Goal: Task Accomplishment & Management: Use online tool/utility

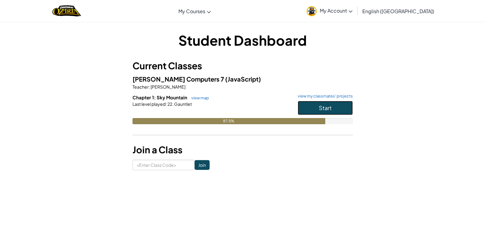
click at [309, 105] on button "Start" at bounding box center [325, 108] width 55 height 14
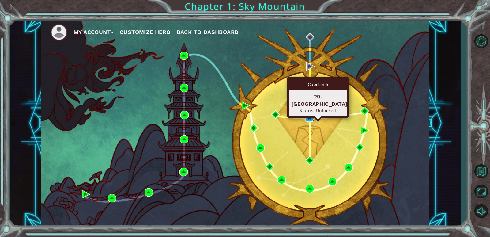
click at [311, 117] on img at bounding box center [309, 117] width 8 height 8
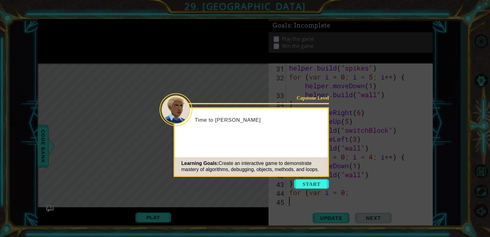
scroll to position [284, 0]
click at [316, 182] on button "Start" at bounding box center [311, 184] width 35 height 10
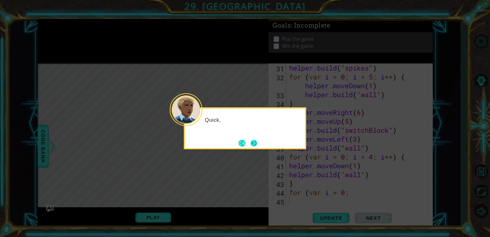
click at [254, 144] on button "Next" at bounding box center [253, 143] width 7 height 7
click at [251, 141] on button "Next" at bounding box center [253, 143] width 7 height 7
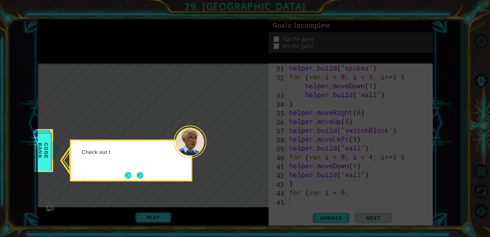
click at [138, 174] on button "Next" at bounding box center [139, 175] width 7 height 7
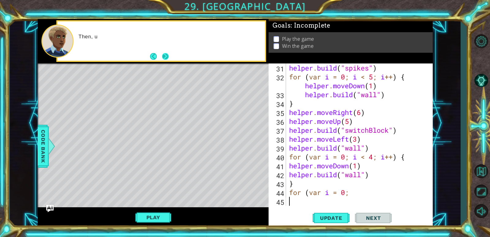
click at [167, 55] on button "Next" at bounding box center [165, 56] width 7 height 7
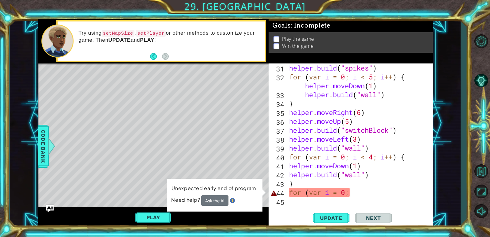
click at [363, 191] on div "helper . build ( "spikes" ) for ( var i = 0 ; i < 5 ; i ++ ) { helper . moveDow…" at bounding box center [358, 143] width 141 height 160
type textarea "for (var i = 0;"
drag, startPoint x: 363, startPoint y: 191, endPoint x: 289, endPoint y: 194, distance: 74.4
click at [289, 194] on div "helper . build ( "spikes" ) for ( var i = 0 ; i < 5 ; i ++ ) { helper . moveDow…" at bounding box center [358, 143] width 141 height 160
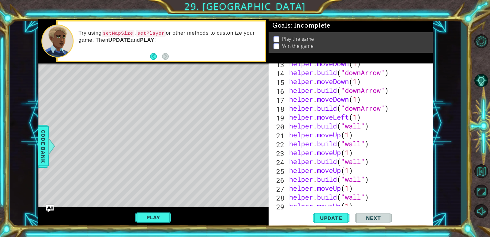
scroll to position [239, 0]
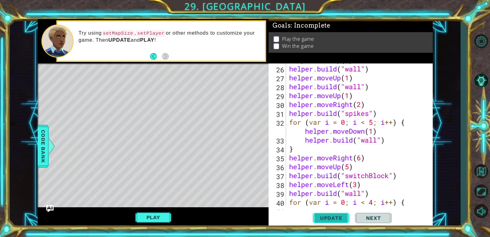
click at [329, 219] on span "Update" at bounding box center [331, 218] width 35 height 6
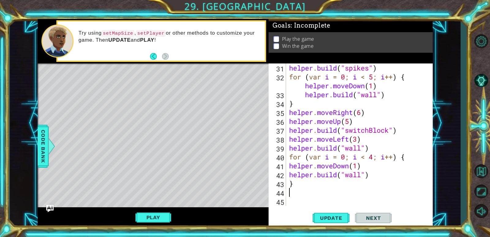
click at [314, 184] on div "helper . build ( "spikes" ) for ( var i = 0 ; i < 5 ; i ++ ) { helper . moveDow…" at bounding box center [358, 143] width 141 height 160
type textarea "}"
click at [40, 141] on span "Code Bank" at bounding box center [43, 145] width 10 height 37
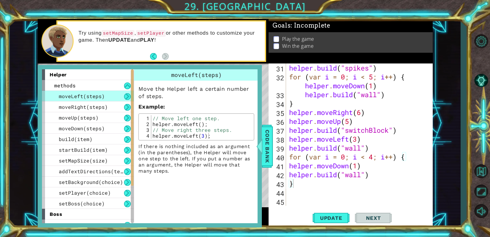
click at [308, 196] on div "helper . build ( "spikes" ) for ( var i = 0 ; i < 5 ; i ++ ) { helper . moveDow…" at bounding box center [358, 143] width 141 height 160
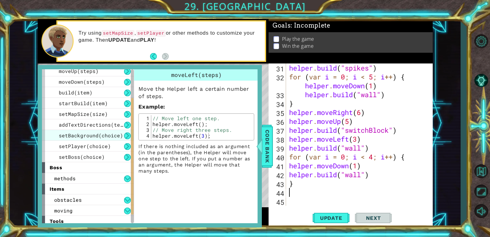
scroll to position [61, 0]
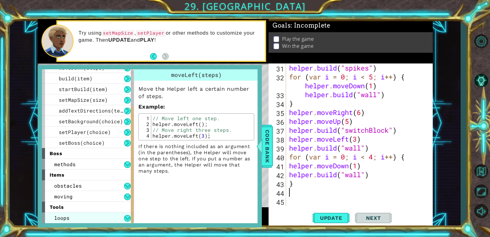
click at [83, 217] on div "loops" at bounding box center [88, 217] width 92 height 11
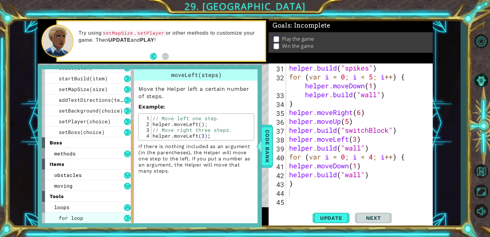
click at [76, 218] on span "for loop" at bounding box center [71, 217] width 24 height 6
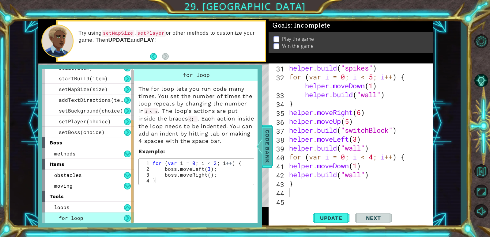
click at [264, 139] on span "Code Bank" at bounding box center [267, 145] width 10 height 37
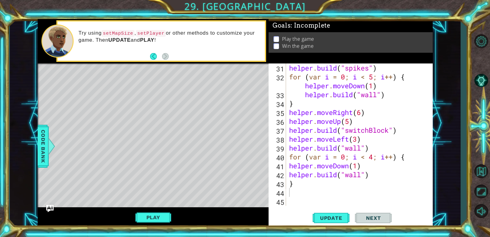
click at [298, 193] on div "helper . build ( "spikes" ) for ( var i = 0 ; i < 5 ; i ++ ) { helper . moveDow…" at bounding box center [358, 143] width 141 height 160
type textarea "helper.moveLeft(1)"
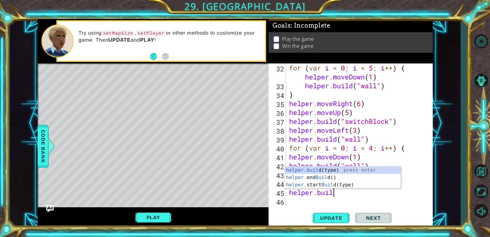
scroll to position [0, 2]
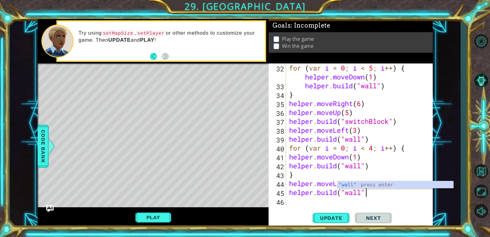
type textarea "helper.build("wall")"
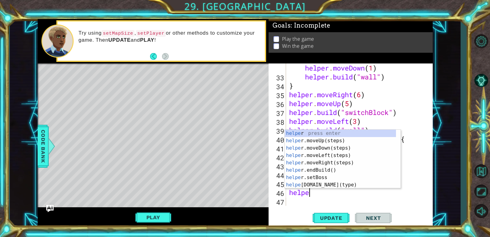
scroll to position [0, 1]
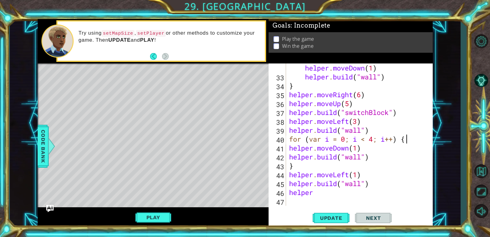
click at [424, 135] on div "for ( var i = 0 ; i < 5 ; i ++ ) { helper . moveDown ( 1 ) helper . build ( "wa…" at bounding box center [358, 138] width 141 height 169
click at [350, 176] on div "for ( var i = 0 ; i < 5 ; i ++ ) { helper . moveDown ( 1 ) helper . build ( "wa…" at bounding box center [358, 138] width 141 height 169
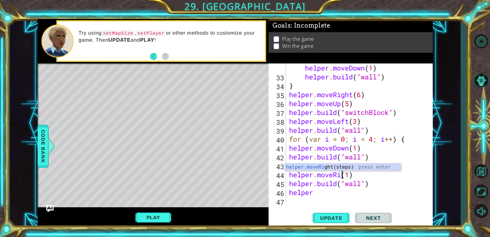
scroll to position [0, 3]
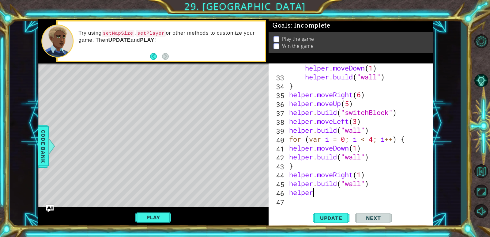
click at [328, 193] on div "for ( var i = 0 ; i < 5 ; i ++ ) { helper . moveDown ( 1 ) helper . build ( "wa…" at bounding box center [358, 138] width 141 height 169
type textarea "helper.moveRight(1)"
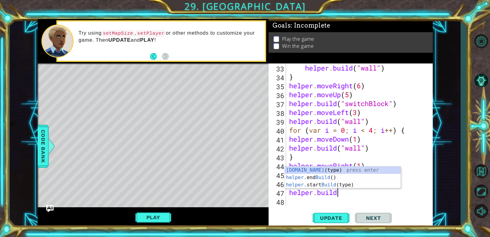
scroll to position [0, 2]
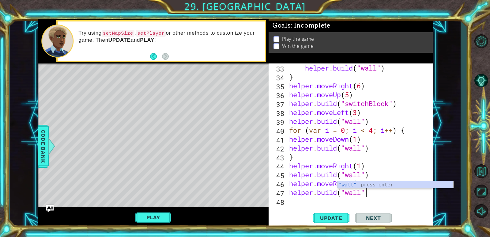
type textarea "helper.build("wall")"
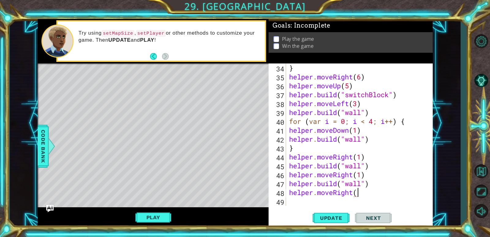
scroll to position [0, 3]
type textarea "helper.moveRight(1)"
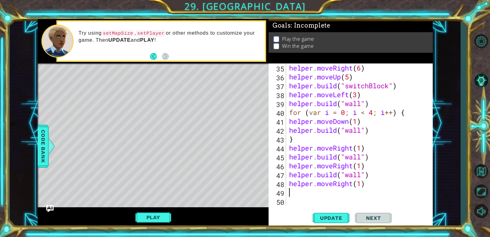
scroll to position [328, 0]
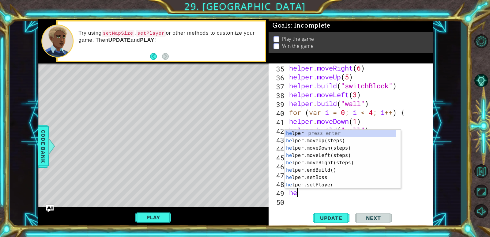
type textarea "h"
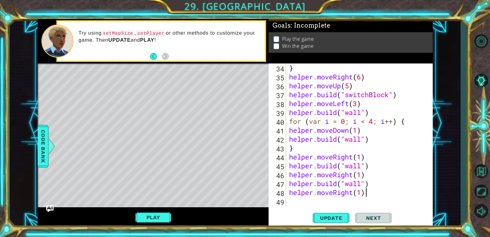
scroll to position [320, 0]
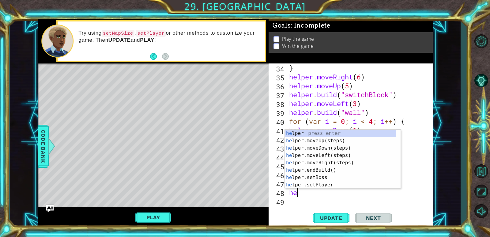
type textarea "h"
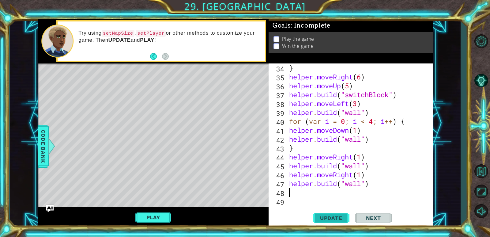
click at [335, 218] on span "Update" at bounding box center [331, 218] width 35 height 6
type textarea "helper.moveDown(2)"
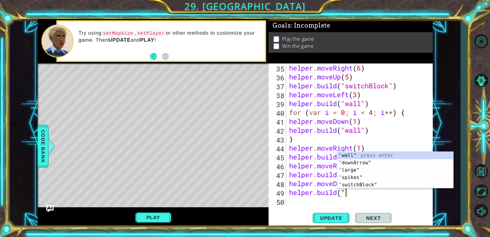
scroll to position [0, 2]
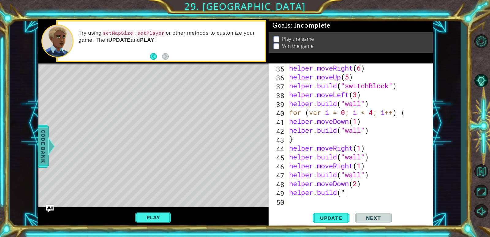
click at [41, 136] on span "Code Bank" at bounding box center [43, 145] width 10 height 37
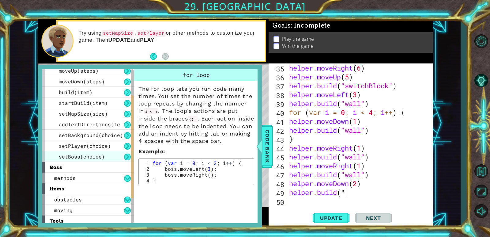
scroll to position [71, 0]
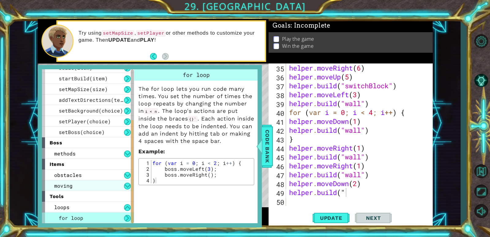
click at [77, 184] on div "moving" at bounding box center [88, 185] width 92 height 11
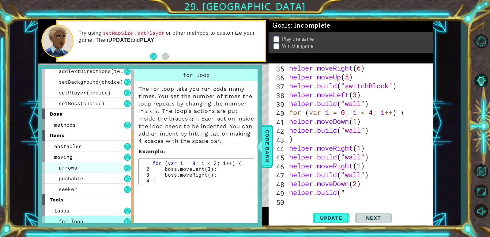
scroll to position [103, 0]
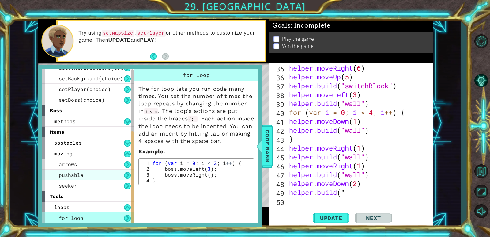
click at [81, 174] on span "pushable" at bounding box center [71, 174] width 24 height 6
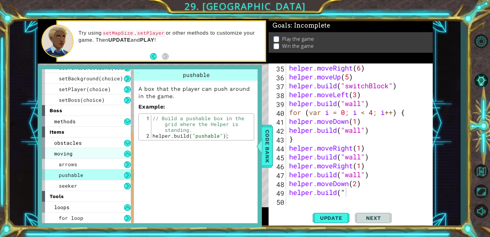
click at [78, 152] on div "moving" at bounding box center [88, 153] width 92 height 11
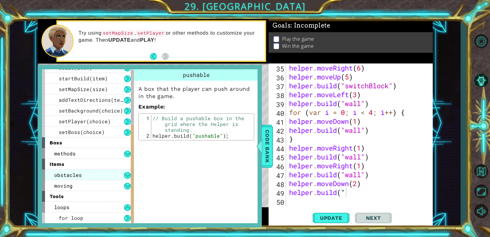
click at [75, 177] on span "obstacles" at bounding box center [68, 174] width 28 height 6
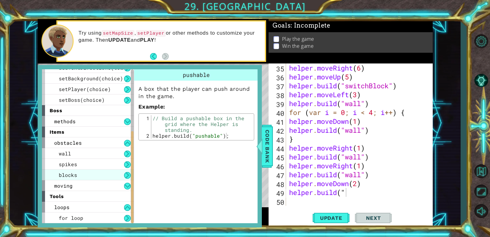
click at [83, 175] on div "blocks" at bounding box center [88, 174] width 92 height 11
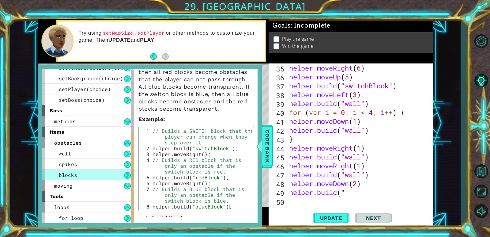
scroll to position [65, 0]
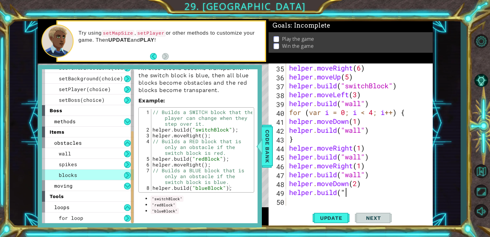
click at [353, 192] on div "helper . moveRight ( 6 ) helper . moveUp ( 5 ) helper . build ( "switchBlock" )…" at bounding box center [358, 143] width 141 height 160
type textarea "helper.build("redBlock")"
click at [269, 145] on span "Code Bank" at bounding box center [267, 145] width 10 height 37
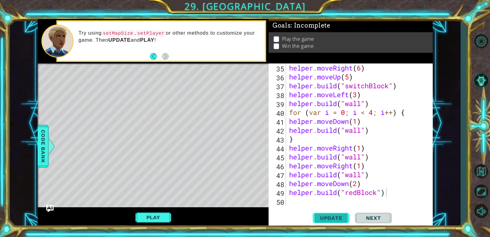
click at [317, 215] on span "Update" at bounding box center [331, 218] width 35 height 6
click at [296, 200] on div "helper . moveRight ( 6 ) helper . moveUp ( 5 ) helper . build ( "switchBlock" )…" at bounding box center [358, 143] width 141 height 160
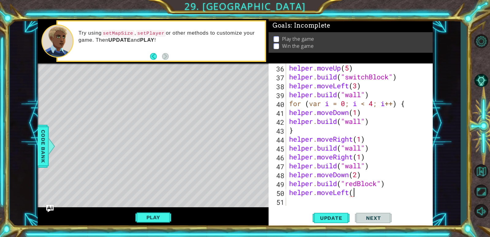
scroll to position [0, 3]
type textarea "helper.moveLeft(1)"
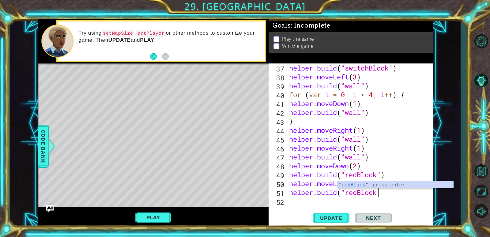
scroll to position [0, 4]
type textarea "helper.build("redBlock")"
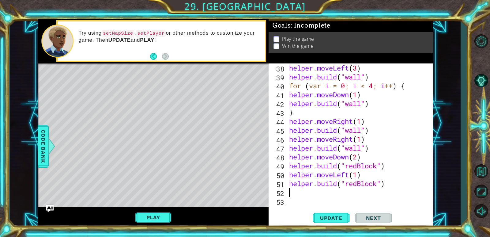
scroll to position [355, 0]
click at [350, 176] on div "helper . moveLeft ( 3 ) helper . build ( "wall" ) for ( var i = 0 ; i < 4 ; i +…" at bounding box center [358, 143] width 141 height 160
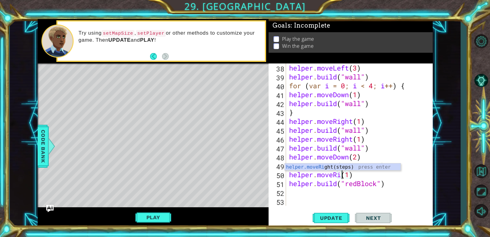
scroll to position [0, 3]
type textarea "helper.moveRight(1)"
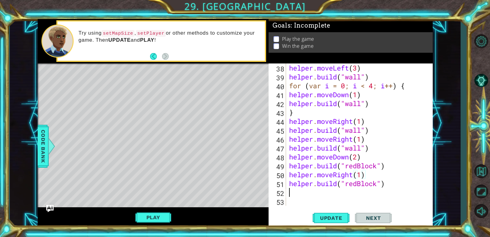
click at [321, 192] on div "helper . moveLeft ( 3 ) helper . build ( "wall" ) for ( var i = 0 ; i < 4 ; i +…" at bounding box center [358, 143] width 141 height 160
type textarea "helper.moveLeft(1)"
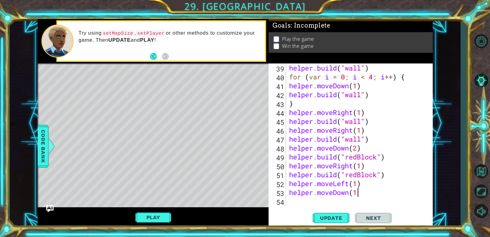
type textarea "helper.moveDown(1)"
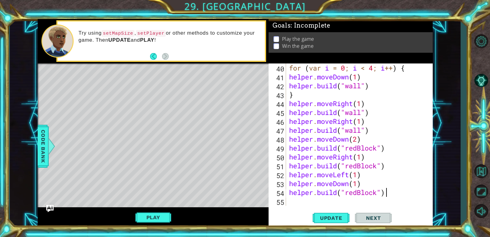
scroll to position [0, 4]
click at [324, 216] on span "Update" at bounding box center [331, 218] width 35 height 6
click at [159, 216] on button "Play" at bounding box center [153, 217] width 36 height 12
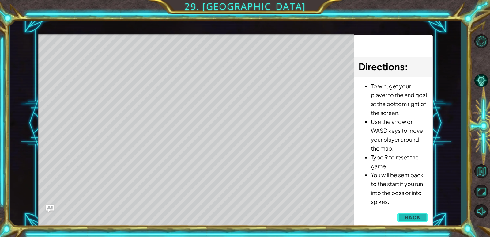
click at [407, 216] on span "Back" at bounding box center [413, 217] width 16 height 6
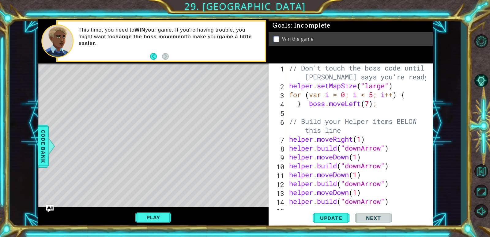
click at [371, 104] on div "// Don't touch the boss code until Vega says you're ready! helper . setMapSize …" at bounding box center [358, 147] width 141 height 169
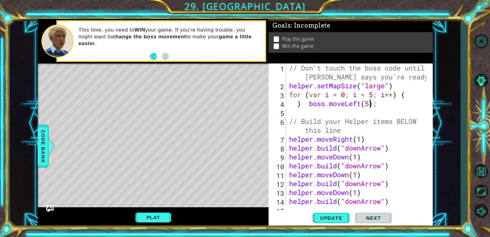
click at [368, 139] on div "// Don't touch the boss code until Vega says you're ready! helper . setMapSize …" at bounding box center [358, 147] width 141 height 169
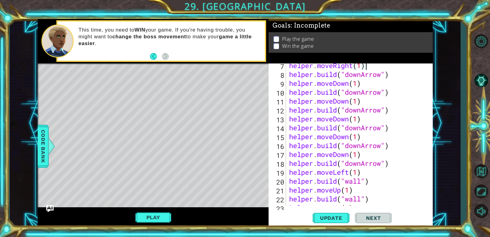
scroll to position [0, 0]
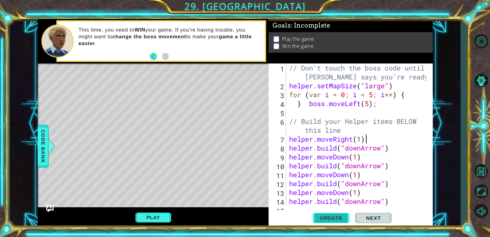
click at [337, 212] on button "Update" at bounding box center [330, 218] width 37 height 17
click at [146, 215] on button "Play" at bounding box center [153, 217] width 36 height 12
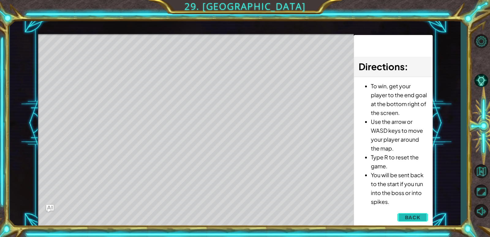
click at [398, 212] on button "Back" at bounding box center [412, 217] width 31 height 12
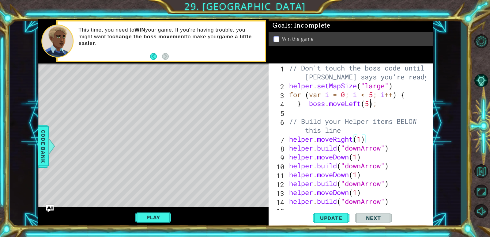
click at [369, 105] on div "// Don't touch the boss code until Vega says you're ready! helper . setMapSize …" at bounding box center [358, 147] width 141 height 169
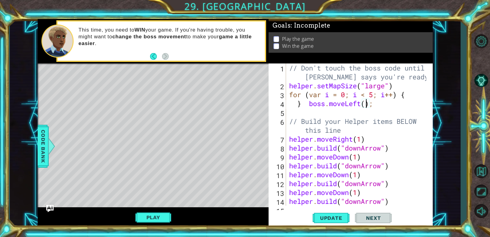
type textarea "} boss.moveLeft(7);"
click at [359, 111] on div "// Don't touch the boss code until Vega says you're ready! helper . setMapSize …" at bounding box center [358, 147] width 141 height 169
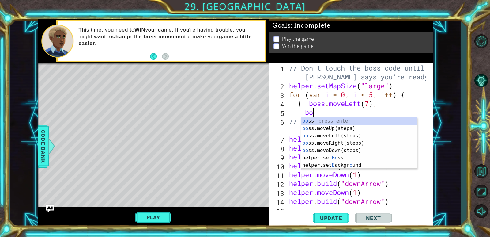
type textarea "b"
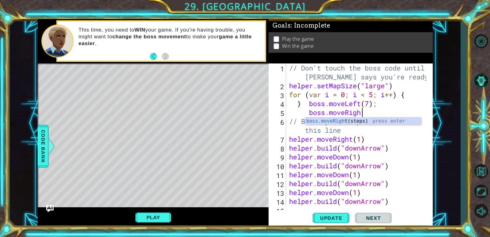
scroll to position [0, 3]
click at [386, 103] on div "// Don't touch the boss code until Vega says you're ready! helper . setMapSize …" at bounding box center [358, 147] width 141 height 169
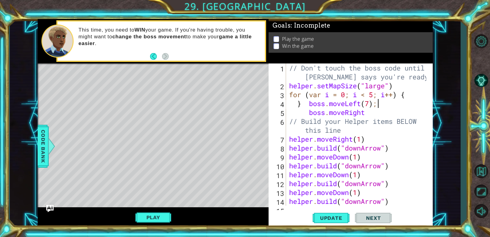
click at [299, 103] on div "// Don't touch the boss code until Vega says you're ready! helper . setMapSize …" at bounding box center [358, 147] width 141 height 169
click at [368, 112] on div "// Don't touch the boss code until Vega says you're ready! helper . setMapSize …" at bounding box center [358, 147] width 141 height 169
type textarea "boss.moveUp(4)"
click at [326, 217] on span "Update" at bounding box center [331, 218] width 35 height 6
drag, startPoint x: 142, startPoint y: 218, endPoint x: 142, endPoint y: 214, distance: 4.3
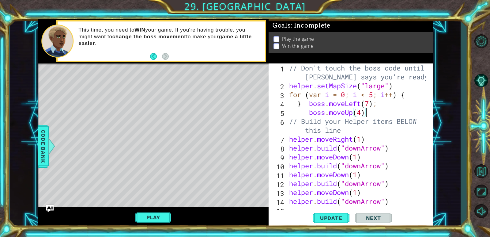
click at [142, 219] on button "Play" at bounding box center [153, 217] width 36 height 12
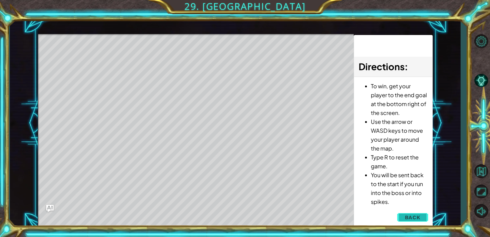
click at [402, 214] on button "Back" at bounding box center [412, 217] width 31 height 12
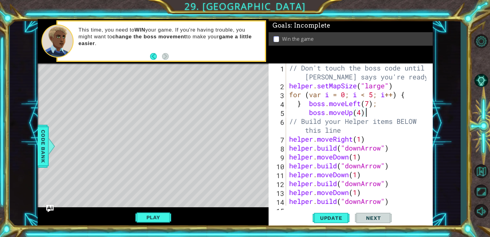
click at [372, 114] on div "// Don't touch the boss code until Vega says you're ready! helper . setMapSize …" at bounding box center [358, 147] width 141 height 169
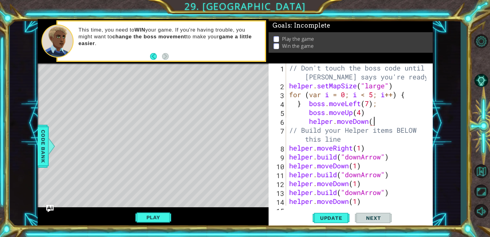
scroll to position [0, 4]
type textarea "helper.moveDown(3)"
click at [325, 215] on span "Update" at bounding box center [331, 218] width 35 height 6
click at [156, 216] on button "Play" at bounding box center [153, 217] width 36 height 12
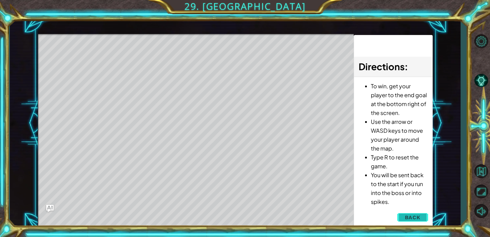
click at [421, 217] on button "Back" at bounding box center [412, 217] width 31 height 12
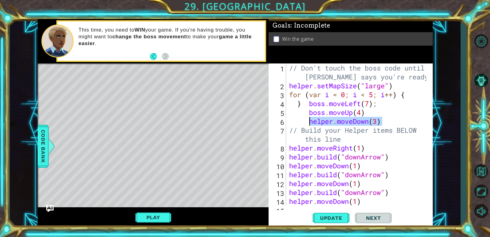
drag, startPoint x: 386, startPoint y: 122, endPoint x: 310, endPoint y: 121, distance: 76.2
click at [310, 121] on div "// Don't touch the boss code until Vega says you're ready! helper . setMapSize …" at bounding box center [358, 147] width 141 height 169
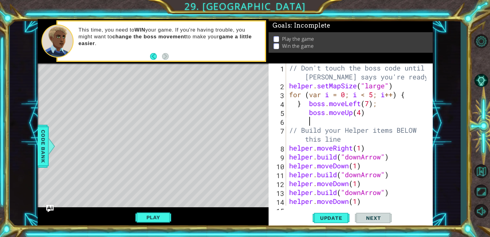
scroll to position [0, 0]
click at [332, 219] on span "Update" at bounding box center [331, 218] width 35 height 6
click at [312, 116] on div "// Don't touch the boss code until Vega says you're ready! helper . setMapSize …" at bounding box center [358, 147] width 141 height 169
type textarea "boss.moveUp(4)"
click at [312, 120] on div "// Don't touch the boss code until Vega says you're ready! helper . setMapSize …" at bounding box center [358, 147] width 141 height 169
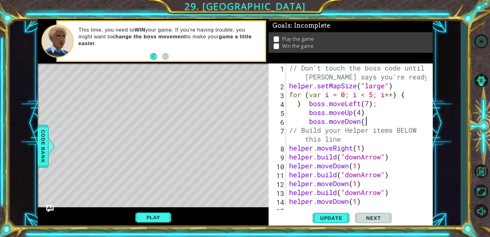
scroll to position [0, 3]
click at [333, 213] on button "Update" at bounding box center [330, 218] width 37 height 17
click at [142, 218] on button "Play" at bounding box center [153, 217] width 36 height 12
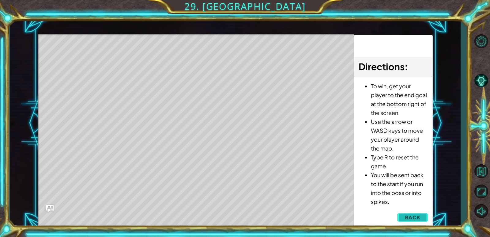
click at [406, 213] on button "Back" at bounding box center [412, 217] width 31 height 12
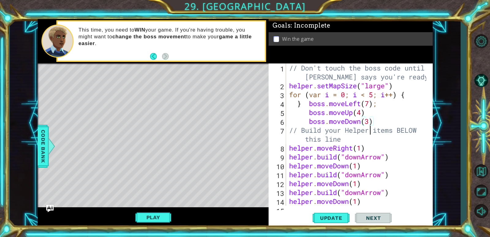
click at [369, 126] on div "// Don't touch the boss code until Vega says you're ready! helper . setMapSize …" at bounding box center [358, 147] width 141 height 169
click at [369, 123] on div "// Don't touch the boss code until Vega says you're ready! helper . setMapSize …" at bounding box center [358, 147] width 141 height 169
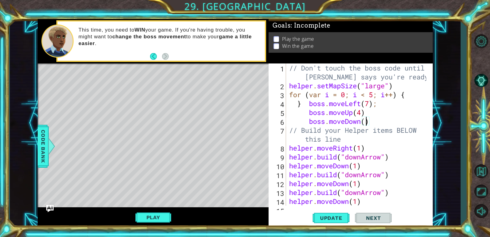
type textarea "boss.moveDown(4)"
click at [386, 123] on div "// Don't touch the boss code until Vega says you're ready! helper . setMapSize …" at bounding box center [358, 147] width 141 height 169
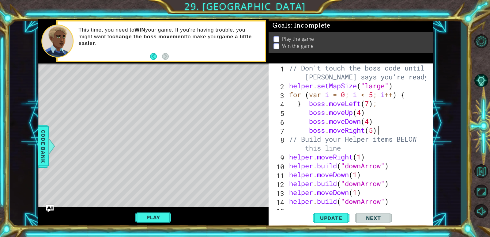
scroll to position [0, 4]
click at [339, 219] on span "Update" at bounding box center [331, 218] width 35 height 6
click at [162, 218] on button "Play" at bounding box center [153, 217] width 36 height 12
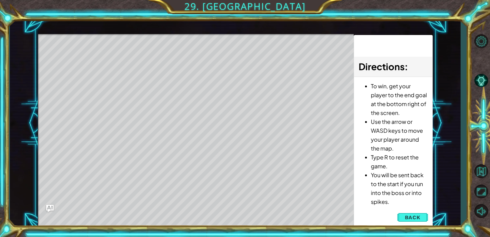
scroll to position [0, 0]
click at [421, 217] on button "Back" at bounding box center [412, 217] width 31 height 12
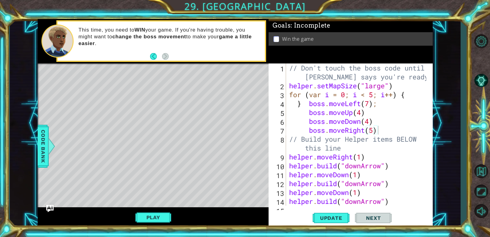
click at [373, 131] on div "// Don't touch the boss code until Vega says you're ready! helper . setMapSize …" at bounding box center [358, 147] width 141 height 169
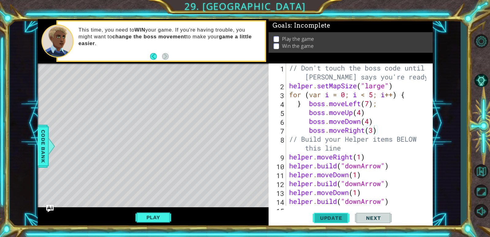
click at [331, 215] on span "Update" at bounding box center [331, 218] width 35 height 6
click at [164, 213] on button "Play" at bounding box center [153, 217] width 36 height 12
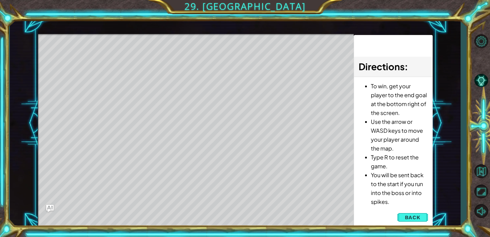
drag, startPoint x: 169, startPoint y: 172, endPoint x: 172, endPoint y: 189, distance: 18.0
click at [172, 189] on div "Level Map" at bounding box center [179, 124] width 283 height 180
click at [410, 218] on span "Back" at bounding box center [413, 217] width 16 height 6
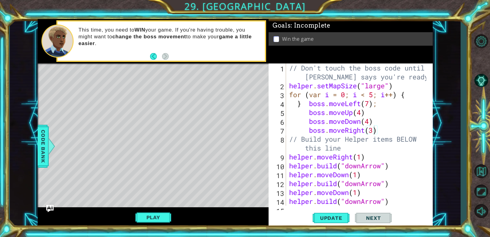
click at [374, 130] on div "// Don't touch the boss code until Vega says you're ready! helper . setMapSize …" at bounding box center [358, 147] width 141 height 169
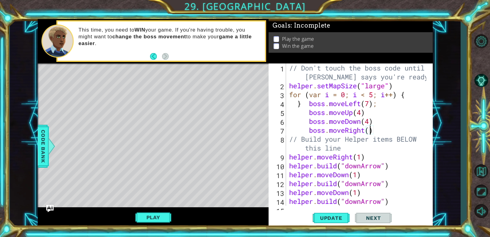
type textarea "boss.moveRight(2)"
click at [398, 131] on div "// Don't touch the boss code until Vega says you're ready! helper . setMapSize …" at bounding box center [358, 147] width 141 height 169
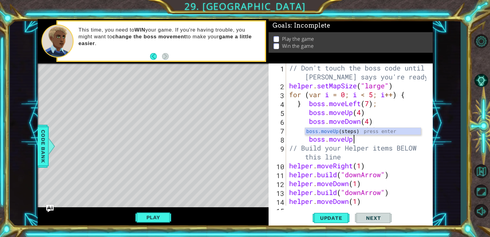
scroll to position [0, 3]
type textarea "boss.moveUp(6)"
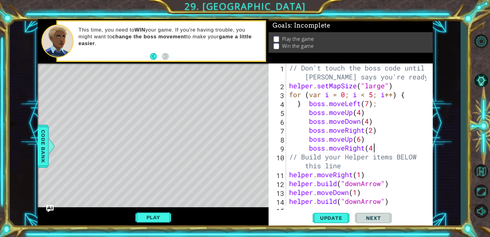
scroll to position [0, 4]
click at [318, 217] on span "Update" at bounding box center [331, 218] width 35 height 6
click at [155, 215] on button "Play" at bounding box center [153, 217] width 36 height 12
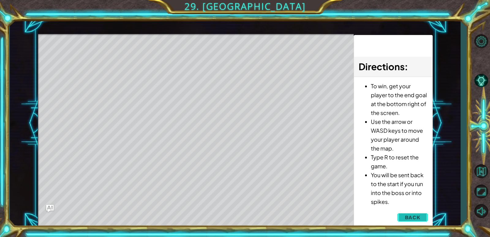
click at [416, 216] on span "Back" at bounding box center [413, 217] width 16 height 6
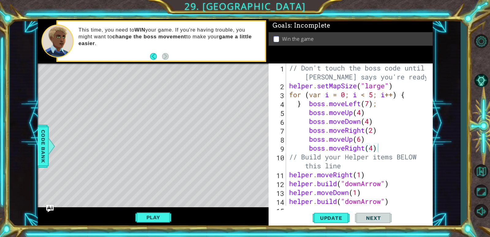
click at [373, 148] on div "// Don't touch the boss code until Vega says you're ready! helper . setMapSize …" at bounding box center [358, 147] width 141 height 169
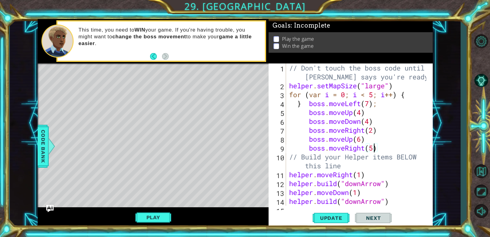
click at [372, 130] on div "// Don't touch the boss code until Vega says you're ready! helper . setMapSize …" at bounding box center [358, 147] width 141 height 169
click at [374, 130] on div "// Don't touch the boss code until Vega says you're ready! helper . setMapSize …" at bounding box center [358, 147] width 141 height 169
click at [377, 148] on div "// Don't touch the boss code until Vega says you're ready! helper . setMapSize …" at bounding box center [358, 147] width 141 height 169
type textarea "boss.moveRight(5)"
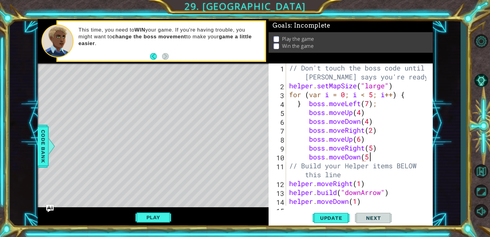
scroll to position [0, 3]
click at [323, 216] on span "Update" at bounding box center [331, 218] width 35 height 6
click at [145, 215] on button "Play" at bounding box center [153, 217] width 36 height 12
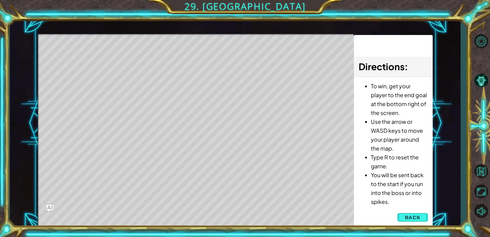
scroll to position [0, 0]
click at [413, 216] on span "Back" at bounding box center [413, 217] width 16 height 6
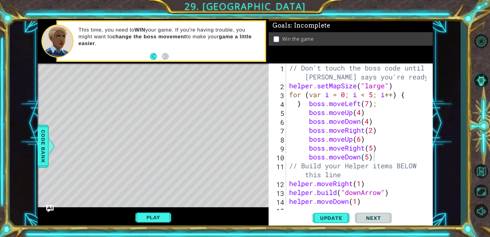
click at [370, 158] on div "// Don't touch the boss code until Vega says you're ready! helper . setMapSize …" at bounding box center [358, 147] width 141 height 169
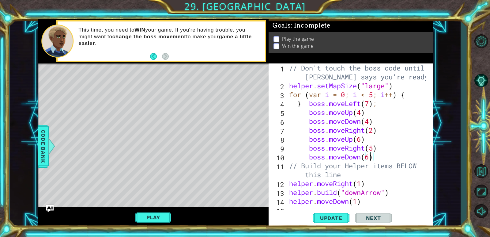
click at [367, 113] on div "// Don't touch the boss code until Vega says you're ready! helper . setMapSize …" at bounding box center [358, 147] width 141 height 169
click at [381, 154] on div "// Don't touch the boss code until Vega says you're ready! helper . setMapSize …" at bounding box center [358, 147] width 141 height 169
click at [325, 218] on span "Update" at bounding box center [331, 218] width 35 height 6
click at [146, 214] on button "Play" at bounding box center [153, 217] width 36 height 12
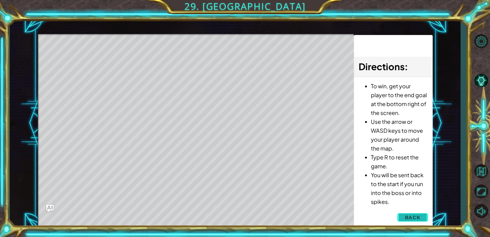
click at [407, 217] on span "Back" at bounding box center [413, 217] width 16 height 6
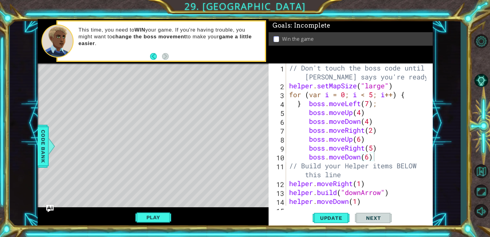
click at [302, 105] on div "// Don't touch the boss code until Vega says you're ready! helper . setMapSize …" at bounding box center [358, 147] width 141 height 169
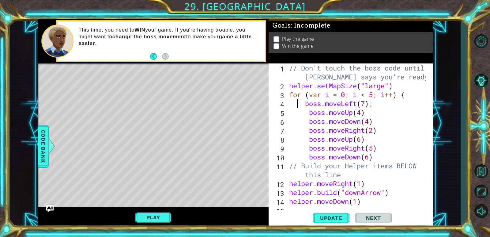
click at [377, 155] on div "// Don't touch the boss code until Vega says you're ready! helper . setMapSize …" at bounding box center [358, 147] width 141 height 169
type textarea "boss.moveDown(6)"
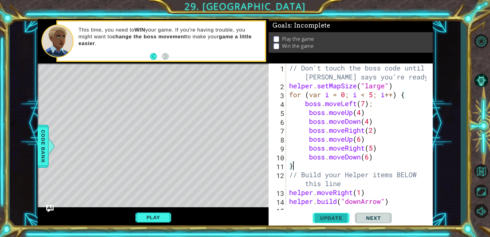
click at [333, 218] on span "Update" at bounding box center [331, 218] width 35 height 6
type textarea "}"
click at [140, 215] on button "Play" at bounding box center [153, 217] width 36 height 12
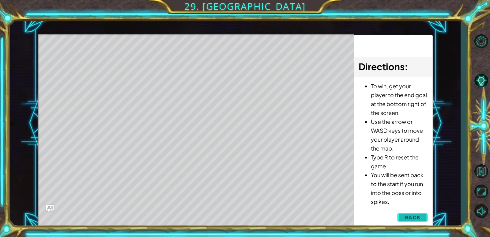
click at [404, 218] on button "Back" at bounding box center [412, 217] width 31 height 12
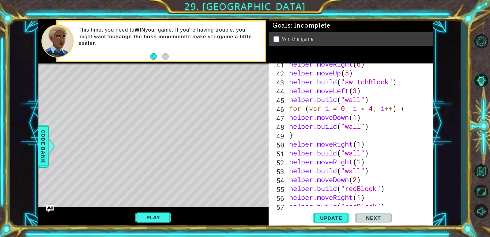
scroll to position [386, 0]
click at [329, 214] on button "Update" at bounding box center [330, 218] width 37 height 17
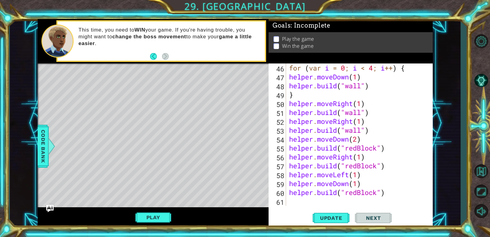
scroll to position [426, 0]
click at [324, 199] on div "for ( var i = 0 ; i < 4 ; i ++ ) { helper . moveDown ( 1 ) helper . build ( "wa…" at bounding box center [358, 143] width 141 height 160
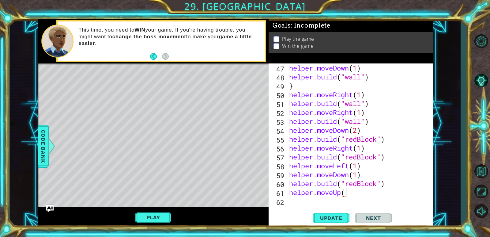
scroll to position [0, 2]
type textarea "helper.moveUp(6)"
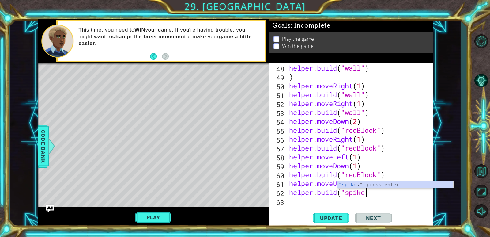
scroll to position [0, 3]
type textarea "helper.build("spikes")"
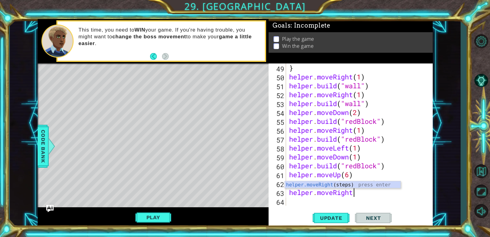
scroll to position [0, 3]
type textarea "helper.moveRight(1)"
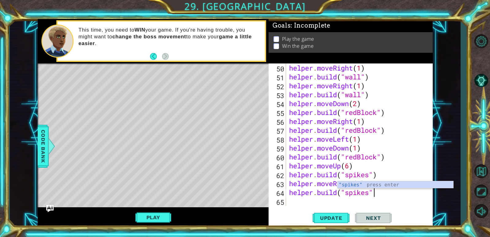
scroll to position [0, 4]
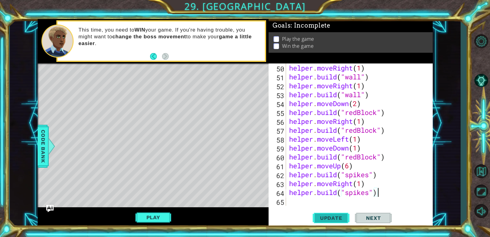
type textarea "helper.build("spikes")"
click at [336, 219] on span "Update" at bounding box center [331, 218] width 35 height 6
click at [291, 202] on div "helper . moveRight ( 1 ) helper . build ( "wall" ) helper . moveRight ( 1 ) hel…" at bounding box center [358, 143] width 141 height 160
click at [47, 130] on span "Code Bank" at bounding box center [43, 145] width 10 height 37
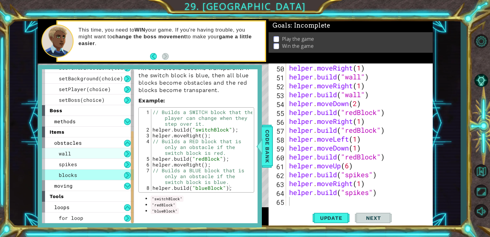
click at [79, 156] on div "wall" at bounding box center [88, 153] width 92 height 11
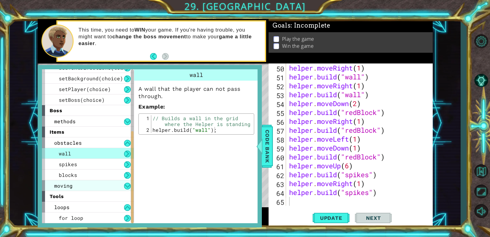
click at [81, 186] on div "moving" at bounding box center [88, 185] width 92 height 11
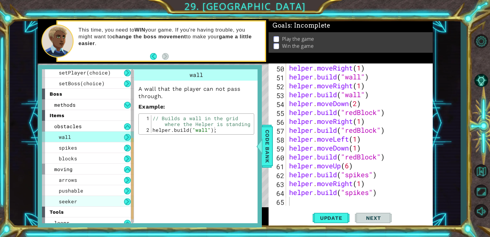
scroll to position [136, 0]
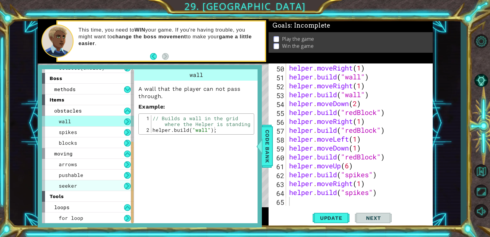
click at [83, 187] on div "seeker" at bounding box center [88, 185] width 92 height 11
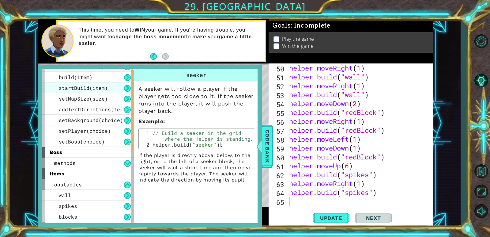
scroll to position [0, 0]
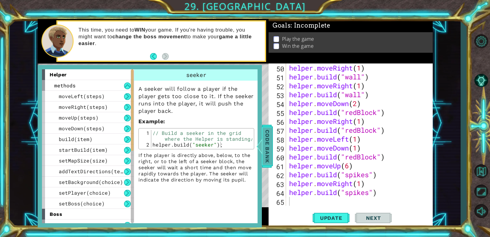
click at [268, 136] on span "Code Bank" at bounding box center [267, 145] width 10 height 37
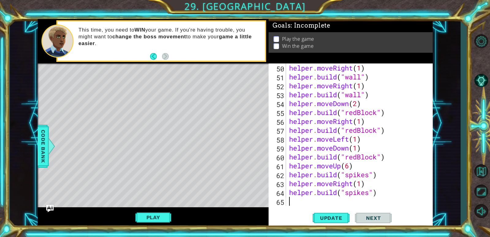
click at [304, 197] on div "helper . moveRight ( 1 ) helper . build ( "wall" ) helper . moveRight ( 1 ) hel…" at bounding box center [358, 143] width 141 height 160
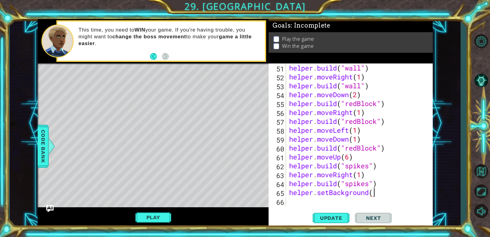
scroll to position [0, 4]
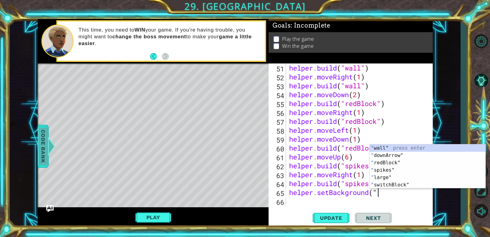
click at [47, 138] on span "Code Bank" at bounding box center [43, 145] width 10 height 37
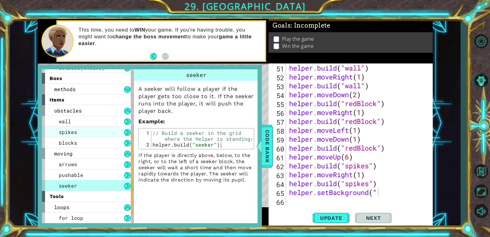
scroll to position [105, 0]
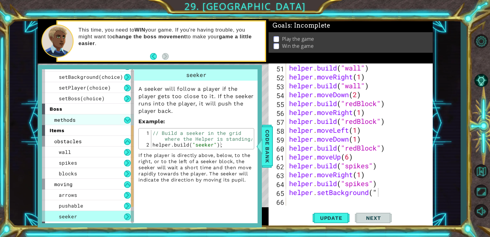
click at [82, 120] on div "methods" at bounding box center [88, 119] width 92 height 11
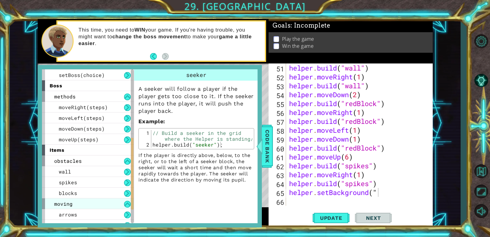
scroll to position [178, 0]
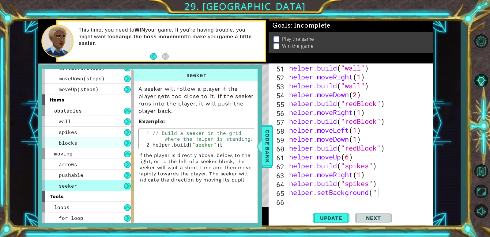
click at [76, 142] on span "blocks" at bounding box center [68, 142] width 18 height 6
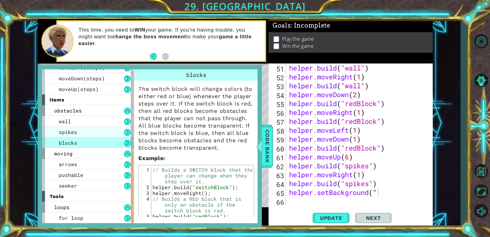
click at [82, 134] on div "spikes" at bounding box center [88, 131] width 92 height 11
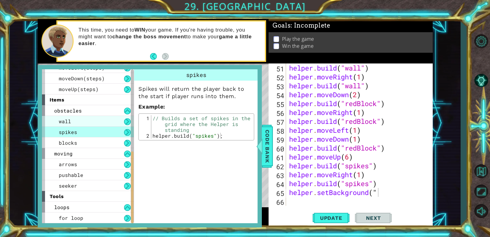
click at [84, 125] on div "wall" at bounding box center [88, 121] width 92 height 11
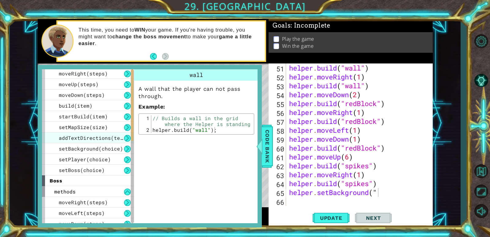
scroll to position [0, 0]
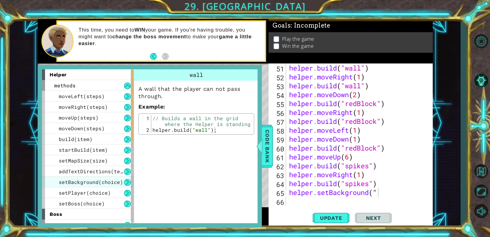
click at [92, 183] on span "setBackground(choice)" at bounding box center [91, 181] width 64 height 6
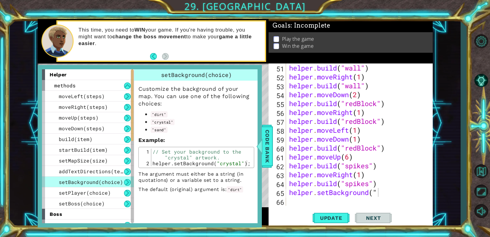
click at [384, 195] on div "helper . build ( "wall" ) helper . moveRight ( 1 ) helper . build ( "wall" ) he…" at bounding box center [358, 143] width 141 height 160
type textarea "helper.setBackground("crystal")"
click at [265, 135] on span "Code Bank" at bounding box center [267, 145] width 10 height 37
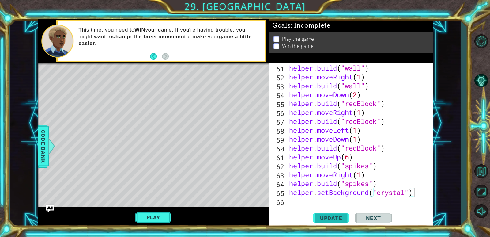
click at [329, 217] on span "Update" at bounding box center [331, 218] width 35 height 6
click at [296, 199] on div "helper . build ( "wall" ) helper . moveRight ( 1 ) helper . build ( "wall" ) he…" at bounding box center [358, 143] width 141 height 160
click at [296, 200] on div "helper . build ( "wall" ) helper . moveRight ( 1 ) helper . build ( "wall" ) he…" at bounding box center [358, 143] width 141 height 160
click at [324, 216] on span "Update" at bounding box center [331, 218] width 35 height 6
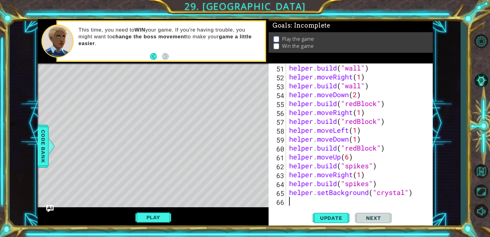
click at [297, 202] on div "helper . build ( "wall" ) helper . moveRight ( 1 ) helper . build ( "wall" ) he…" at bounding box center [358, 143] width 141 height 160
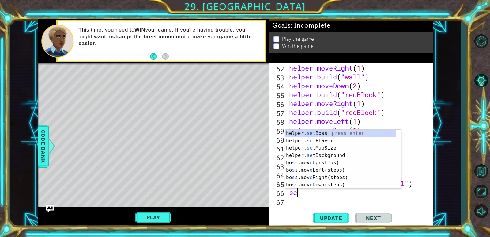
type textarea "s"
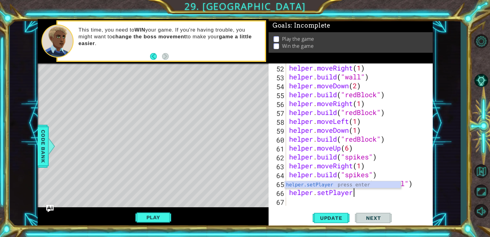
scroll to position [0, 3]
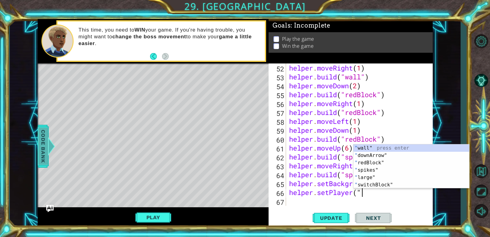
type textarea "helper.setPlayer(""
click at [49, 137] on div at bounding box center [52, 146] width 8 height 18
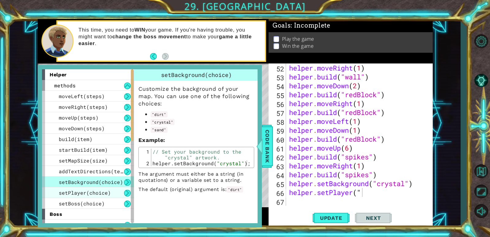
click at [93, 189] on span "setPlayer(choice)" at bounding box center [85, 192] width 52 height 6
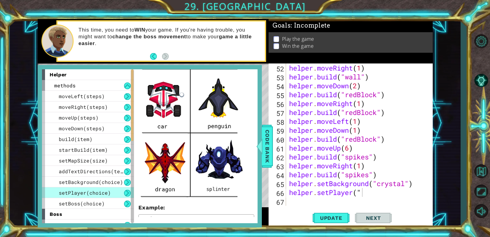
scroll to position [0, 0]
click at [372, 198] on div "helper . moveRight ( 1 ) helper . build ( "wall" ) helper . moveDown ( 2 ) help…" at bounding box center [358, 143] width 141 height 160
click at [369, 190] on div "helper . moveRight ( 1 ) helper . build ( "wall" ) helper . moveDown ( 2 ) help…" at bounding box center [358, 143] width 141 height 160
click at [264, 137] on span "Code Bank" at bounding box center [267, 145] width 10 height 37
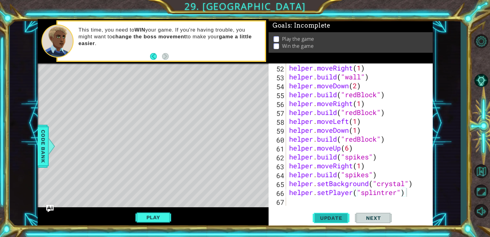
click at [327, 221] on button "Update" at bounding box center [330, 218] width 37 height 17
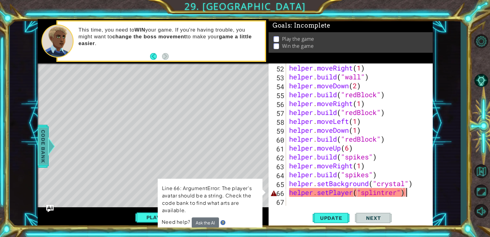
click at [43, 132] on span "Code Bank" at bounding box center [43, 145] width 10 height 37
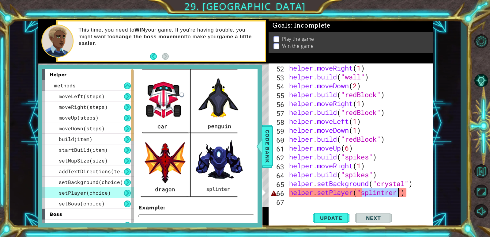
drag, startPoint x: 363, startPoint y: 193, endPoint x: 397, endPoint y: 194, distance: 34.0
click at [397, 194] on div "helper . moveRight ( 1 ) helper . build ( "wall" ) helper . moveDown ( 2 ) help…" at bounding box center [358, 143] width 141 height 160
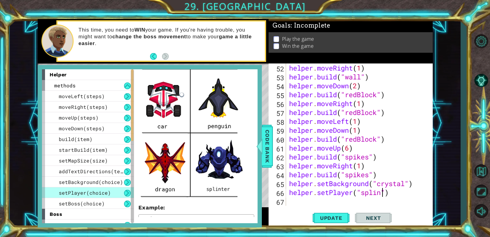
scroll to position [0, 5]
type textarea "helper.setPlayer("splinter")"
click at [331, 215] on span "Update" at bounding box center [331, 218] width 35 height 6
click at [269, 152] on span "Code Bank" at bounding box center [267, 145] width 10 height 37
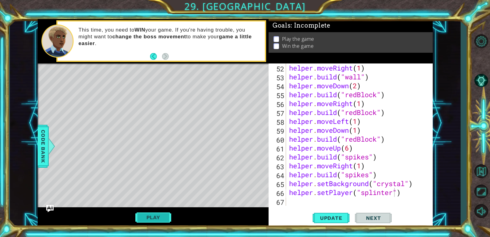
click at [145, 218] on button "Play" at bounding box center [153, 217] width 36 height 12
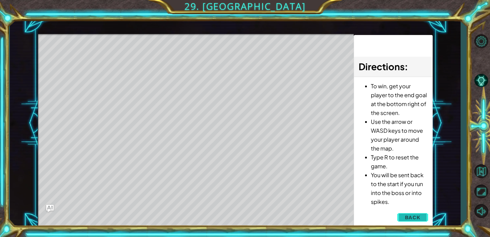
click at [415, 216] on span "Back" at bounding box center [413, 217] width 16 height 6
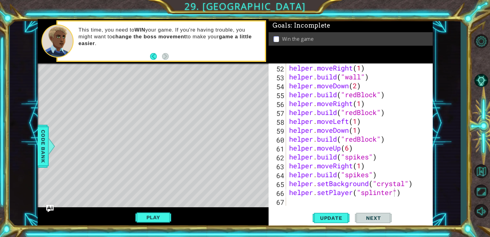
click at [37, 135] on div "1 ההההההההההההההההההההההההההההההההההההההההההההההההההההההההההההההההההההההההההההה…" at bounding box center [235, 123] width 450 height 208
click at [43, 133] on span "Code Bank" at bounding box center [43, 145] width 10 height 37
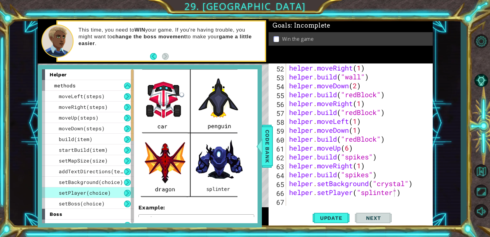
scroll to position [0, 0]
click at [266, 134] on span "Code Bank" at bounding box center [267, 145] width 10 height 37
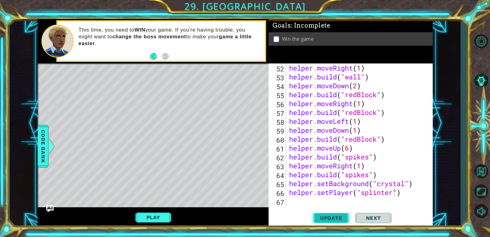
click at [328, 215] on span "Update" at bounding box center [331, 218] width 35 height 6
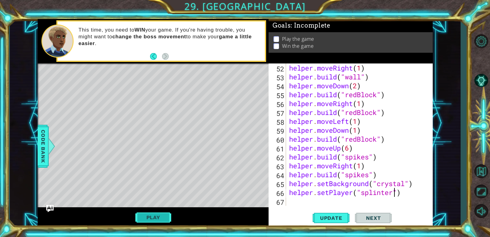
click at [144, 214] on button "Play" at bounding box center [153, 217] width 36 height 12
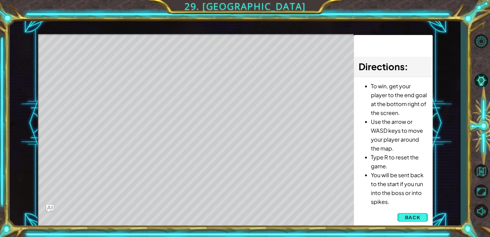
click at [161, 126] on div "Level Map" at bounding box center [179, 124] width 283 height 180
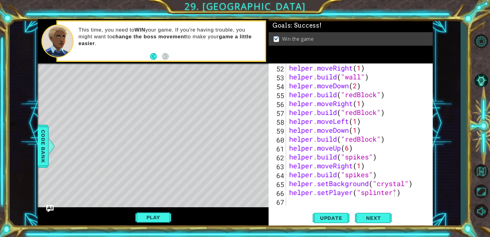
scroll to position [479, 0]
